Goal: Information Seeking & Learning: Check status

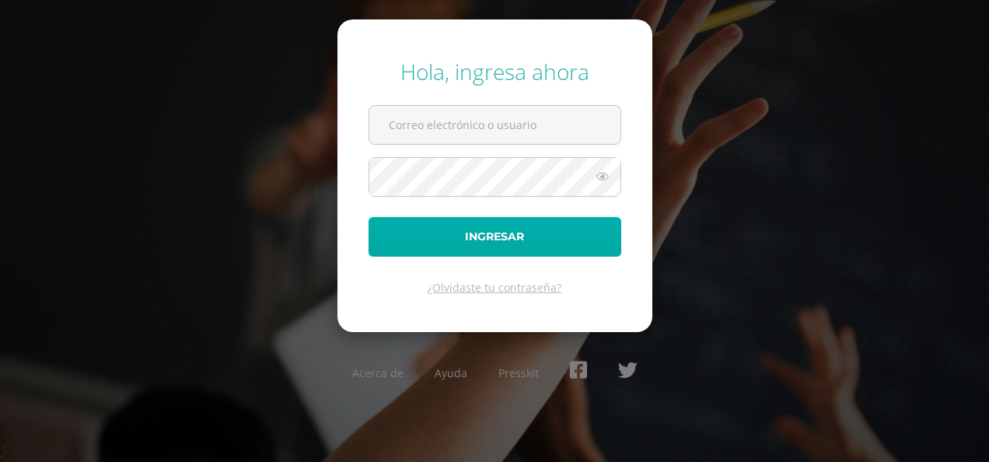
type input "2020009@ps.gt"
click at [509, 229] on button "Ingresar" at bounding box center [495, 237] width 253 height 40
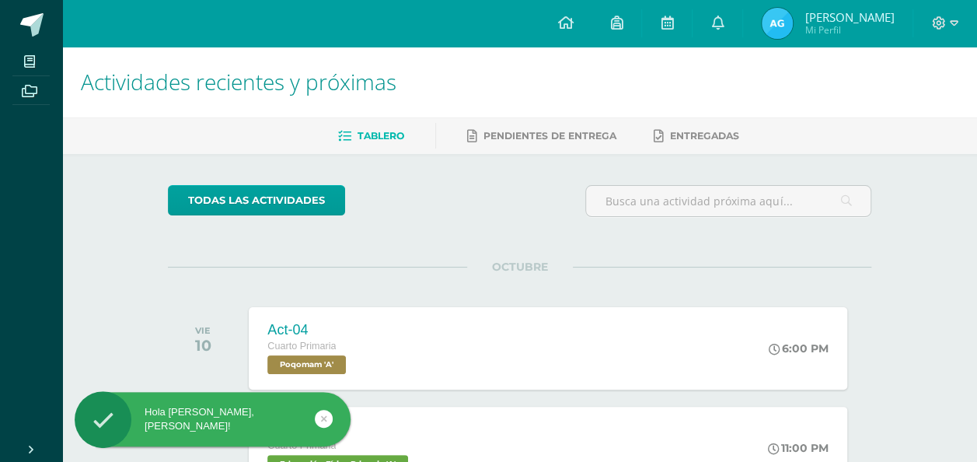
click at [782, 12] on img at bounding box center [777, 23] width 31 height 31
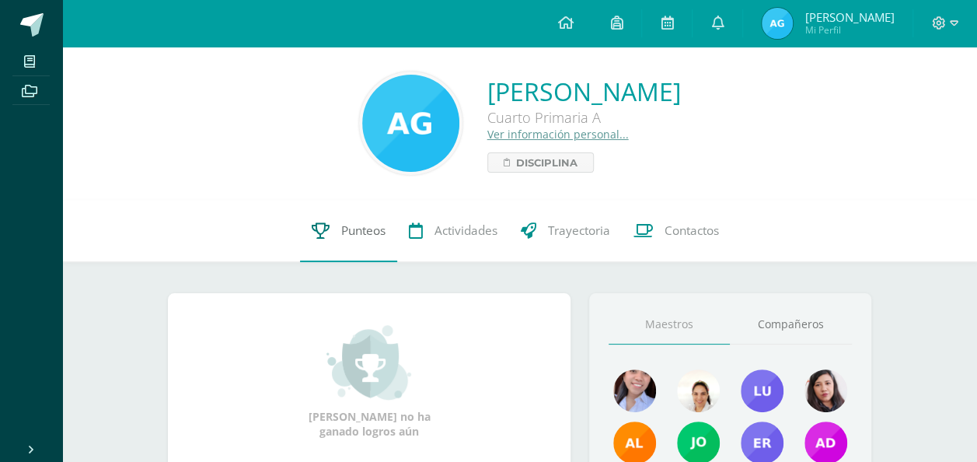
click at [362, 227] on span "Punteos" at bounding box center [363, 230] width 44 height 16
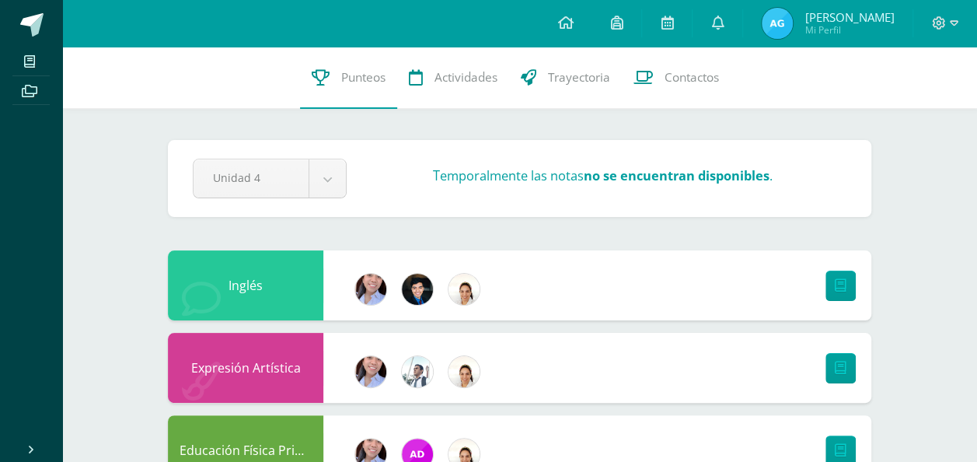
click at [937, 14] on div at bounding box center [946, 23] width 64 height 47
click at [935, 19] on icon at bounding box center [939, 22] width 13 height 13
click at [893, 100] on span "Cerrar sesión" at bounding box center [905, 106] width 70 height 15
